Goal: Information Seeking & Learning: Find contact information

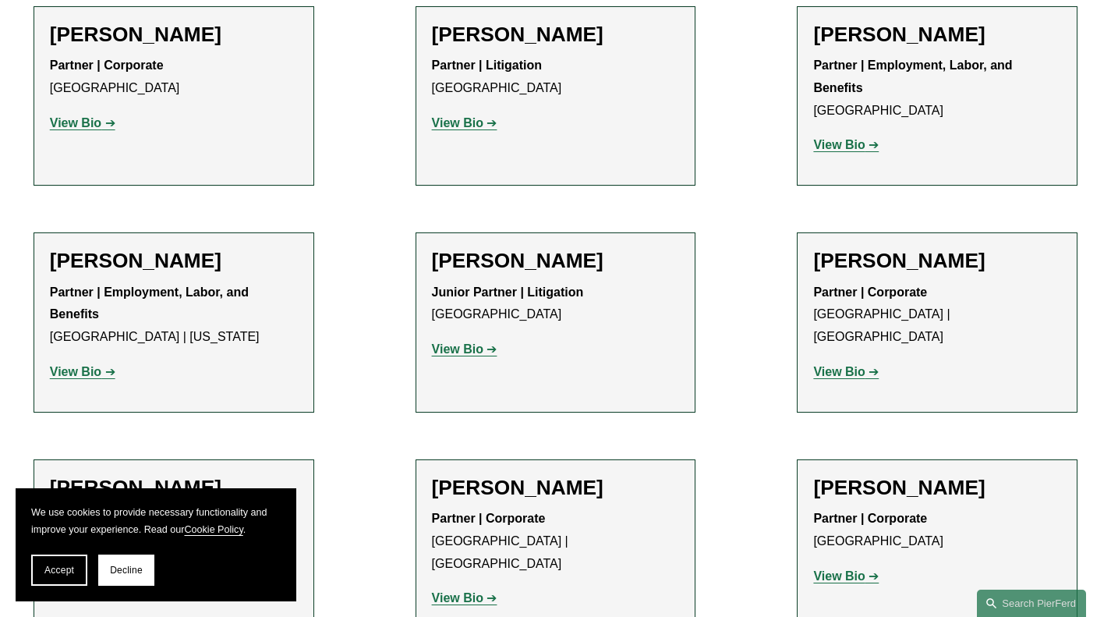
scroll to position [8516, 0]
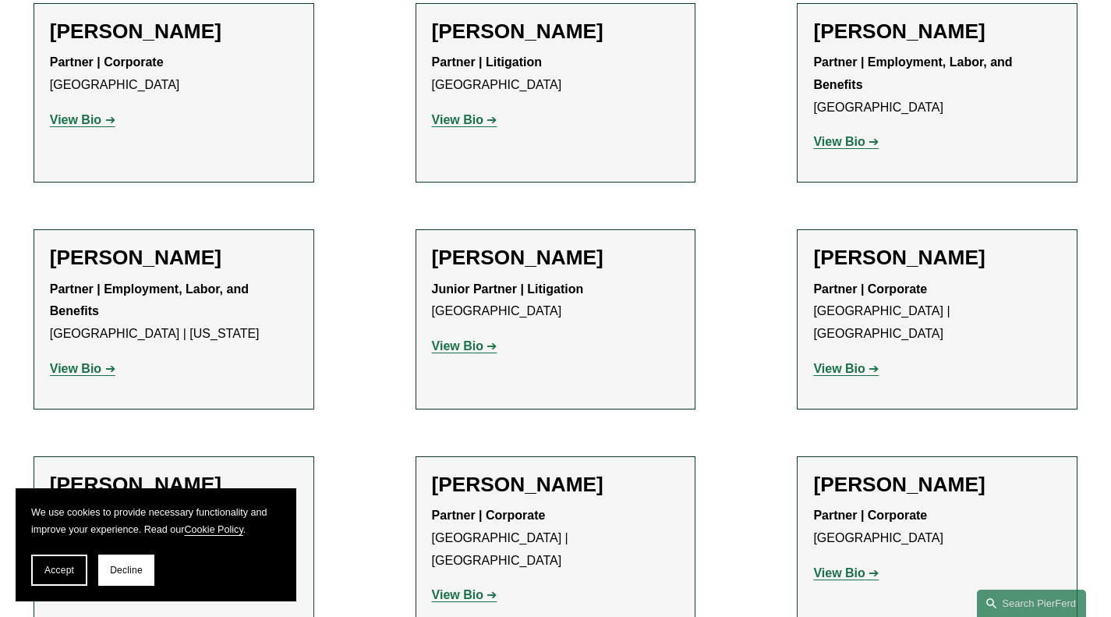
click at [61, 566] on strong "View Bio" at bounding box center [75, 572] width 51 height 13
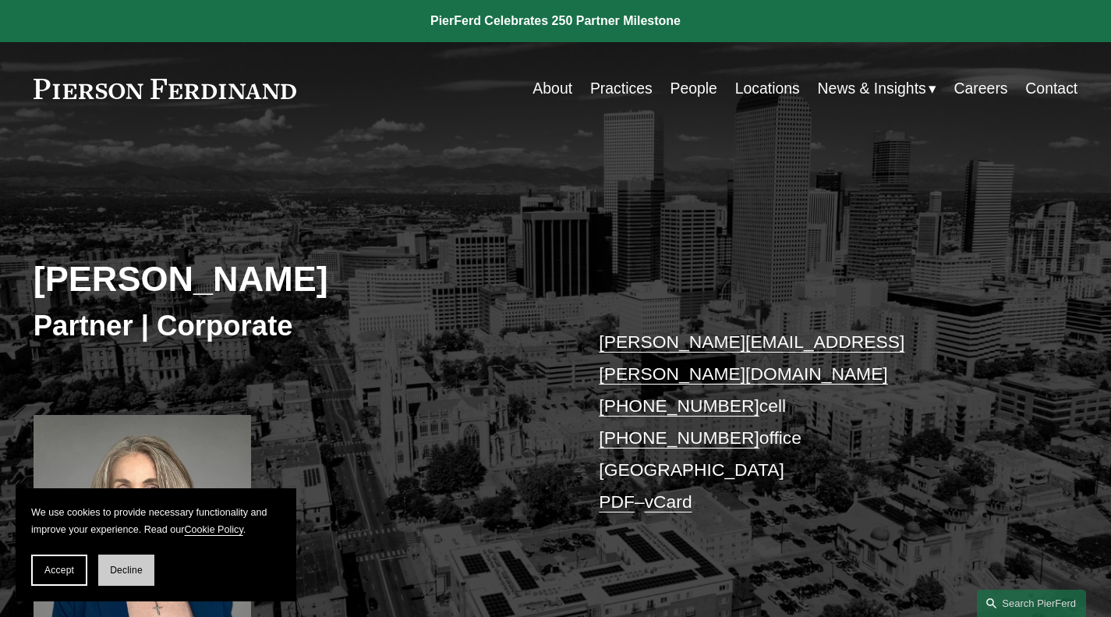
click at [134, 578] on button "Decline" at bounding box center [126, 569] width 56 height 31
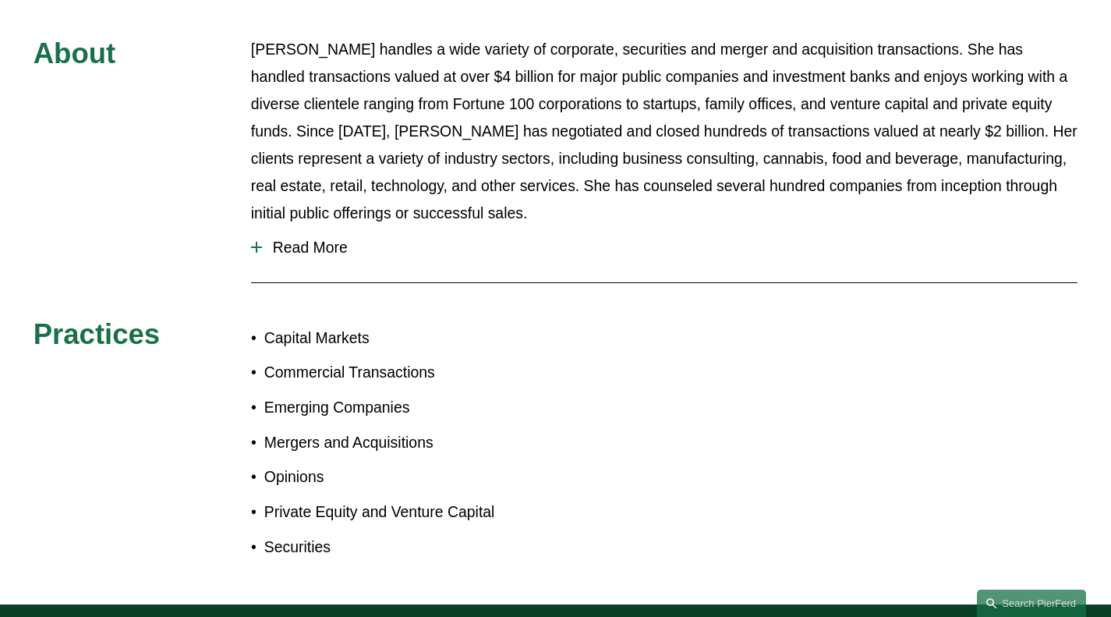
scroll to position [744, 0]
